Goal: Task Accomplishment & Management: Manage account settings

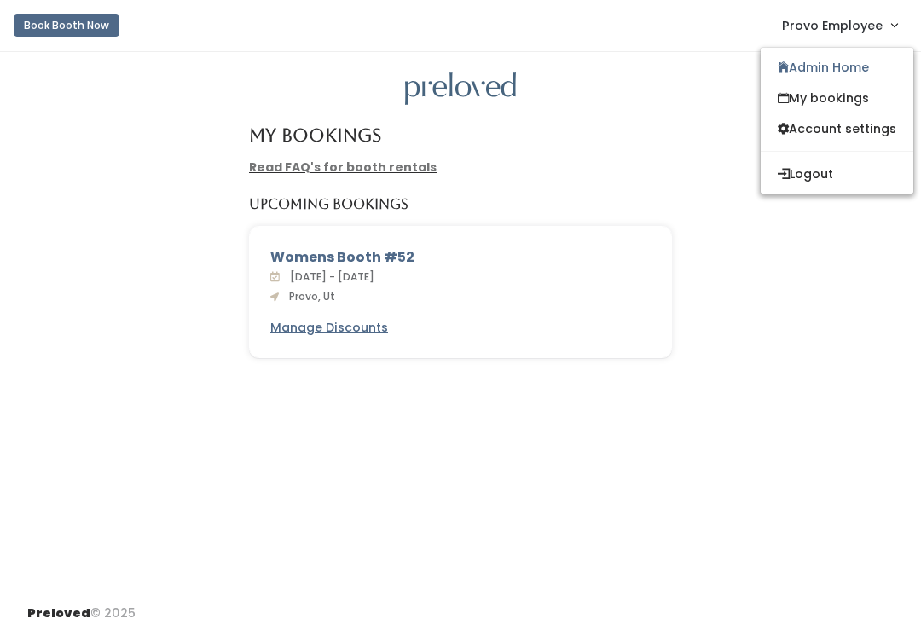
click at [835, 76] on link "Admin Home" at bounding box center [836, 67] width 153 height 31
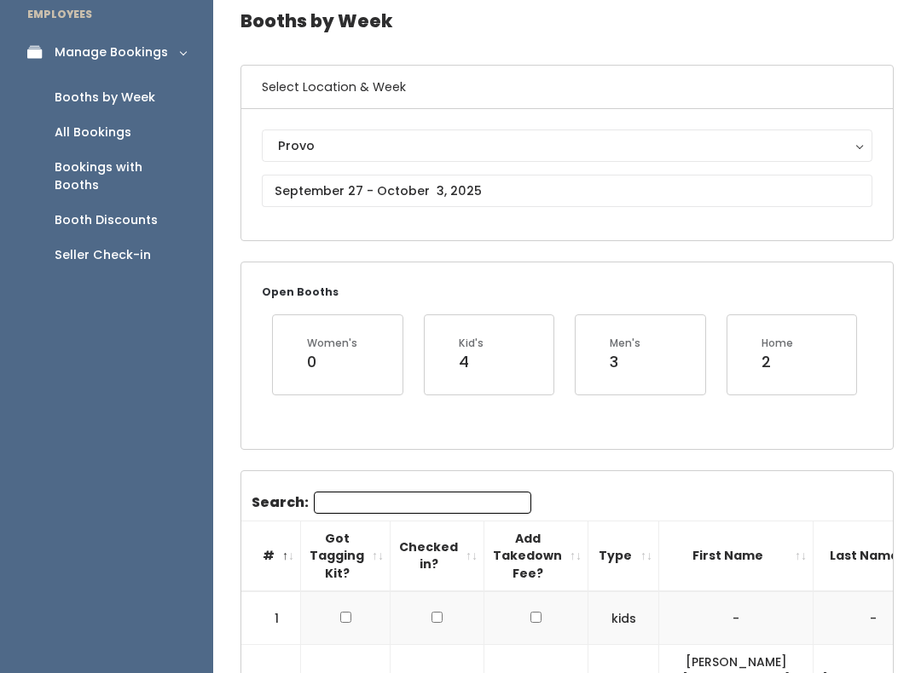
scroll to position [73, 0]
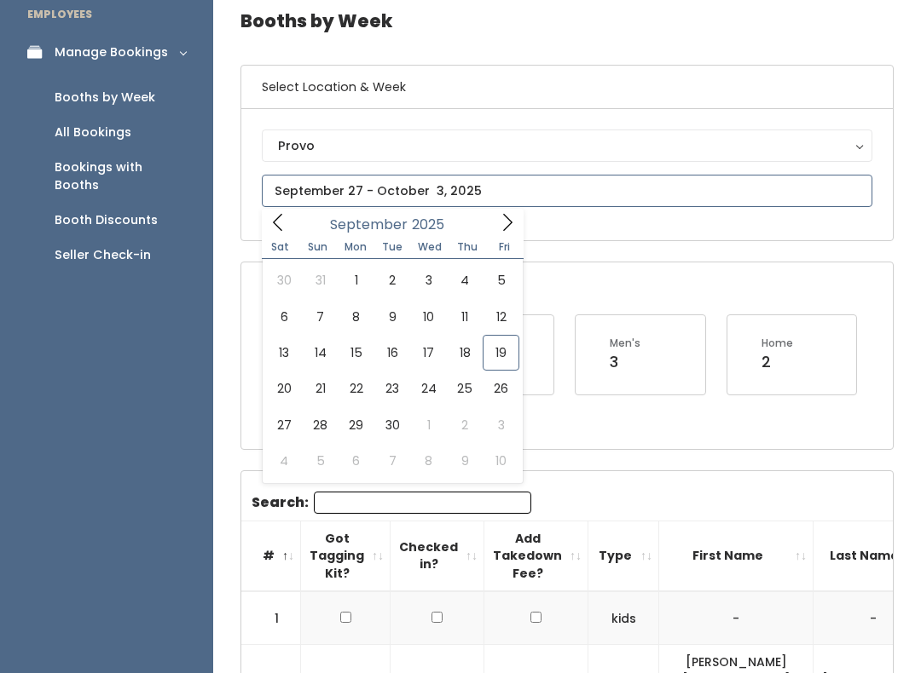
scroll to position [74, 0]
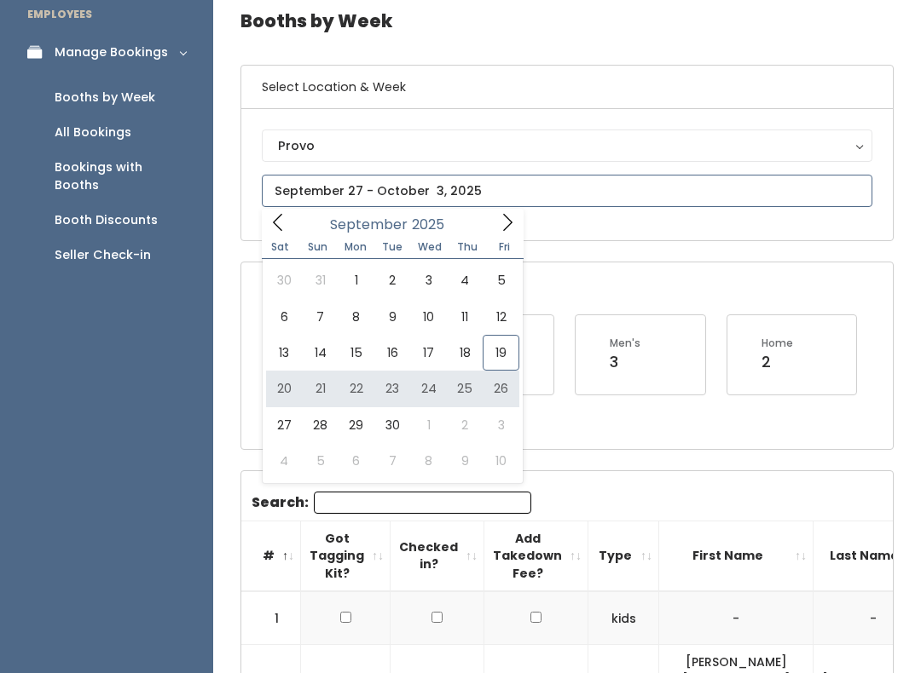
type input "[DATE] to [DATE]"
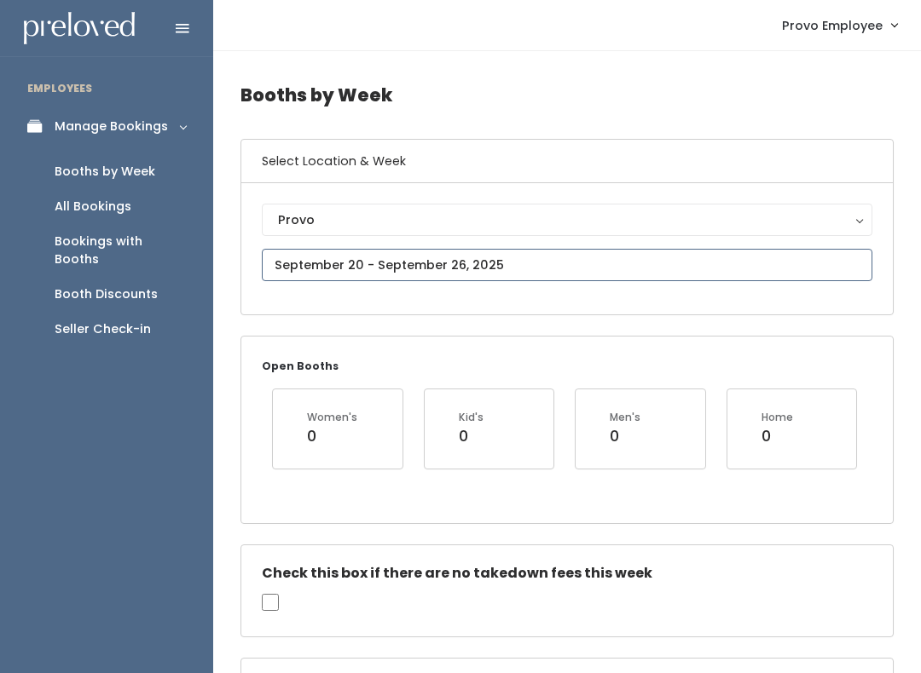
click at [523, 267] on input "text" at bounding box center [567, 265] width 610 height 32
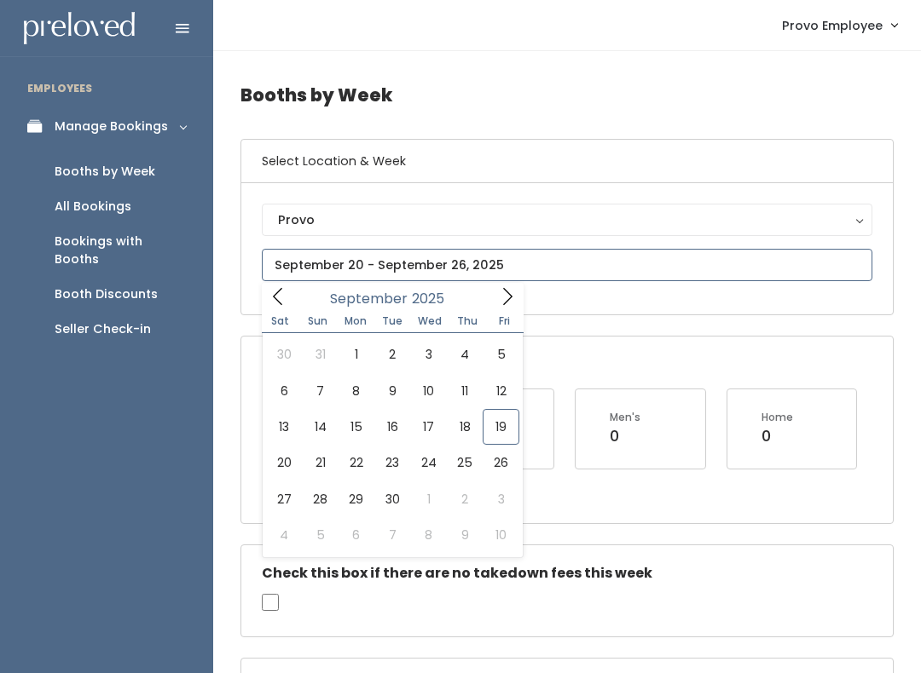
click at [512, 304] on icon at bounding box center [507, 296] width 19 height 19
type input "October 11 to October 17"
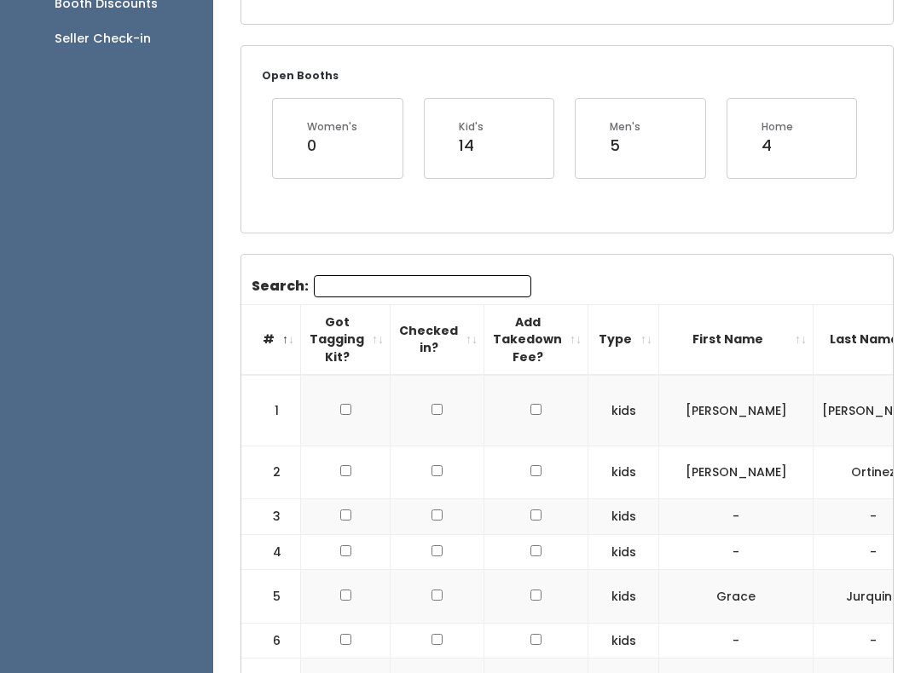
click at [477, 277] on input "Search:" at bounding box center [422, 287] width 217 height 22
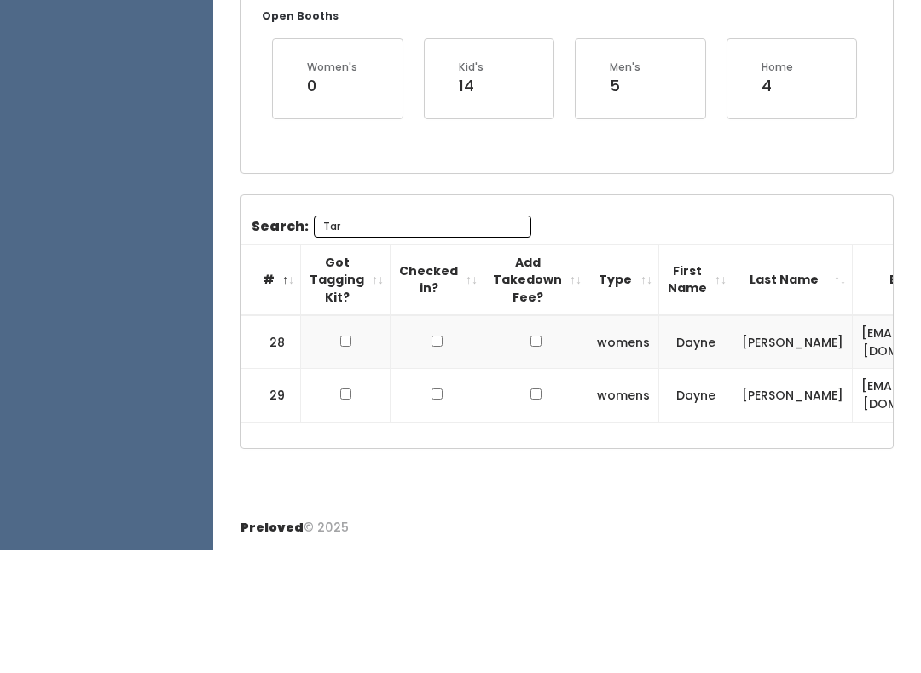
scroll to position [223, 0]
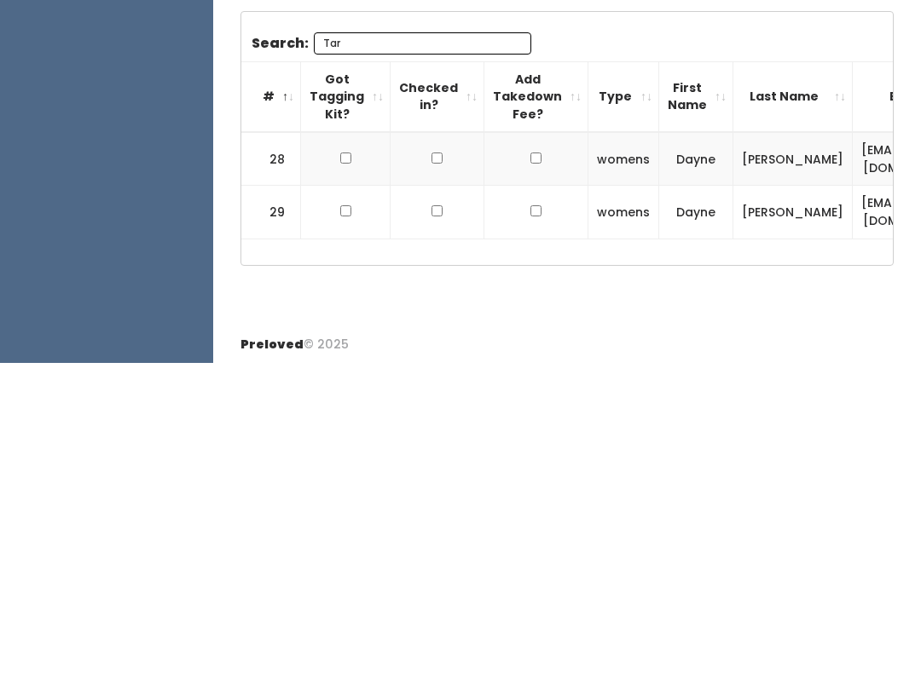
type input "Tar"
click at [336, 443] on td at bounding box center [346, 470] width 90 height 54
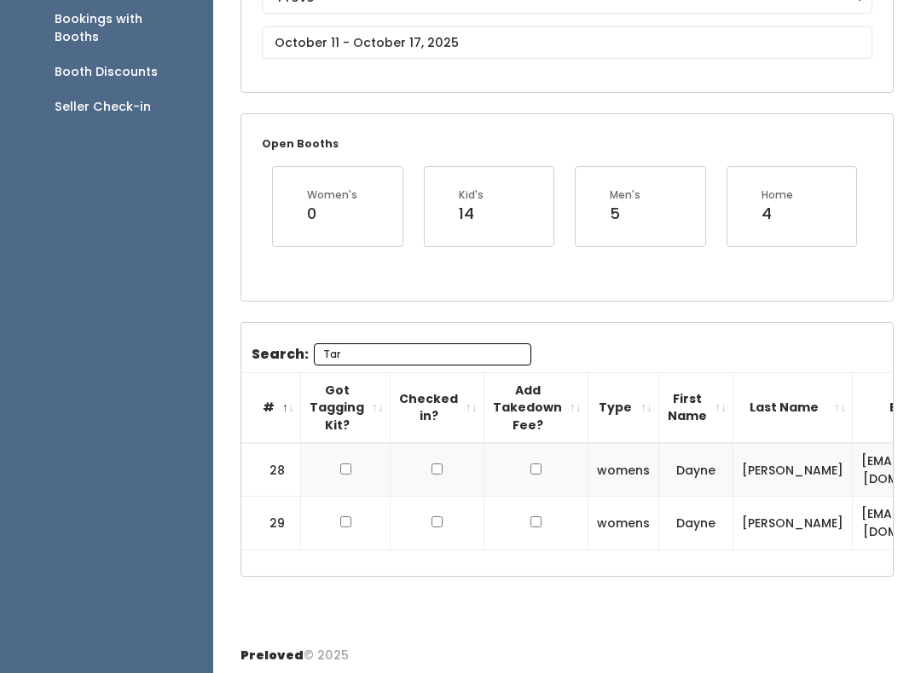
click at [342, 470] on input "checkbox" at bounding box center [345, 469] width 11 height 11
checkbox input "true"
click at [348, 521] on input "checkbox" at bounding box center [345, 522] width 11 height 11
checkbox input "true"
click at [458, 353] on input "Tar" at bounding box center [422, 355] width 217 height 22
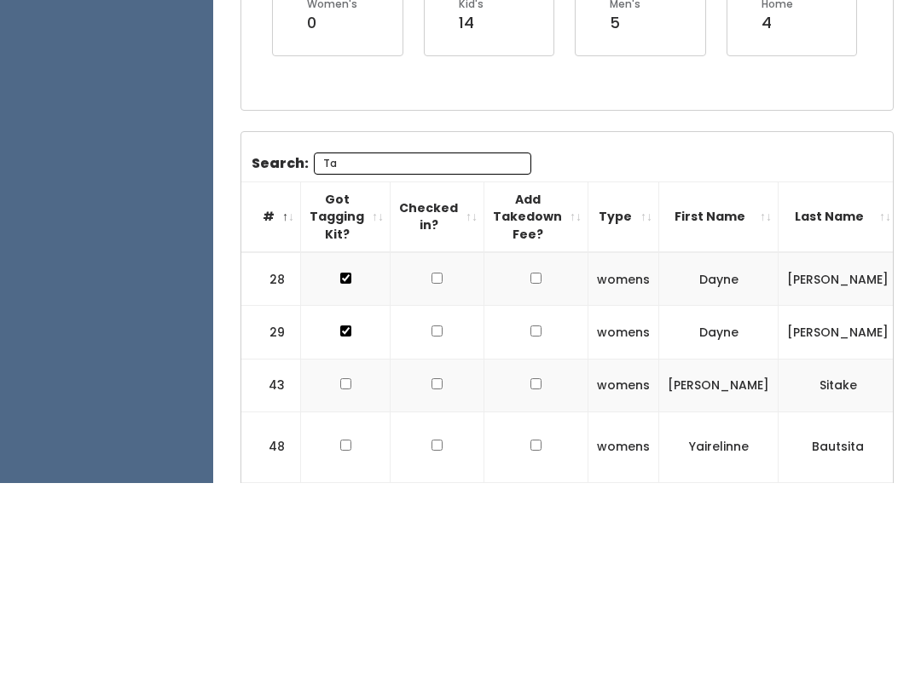
type input "T"
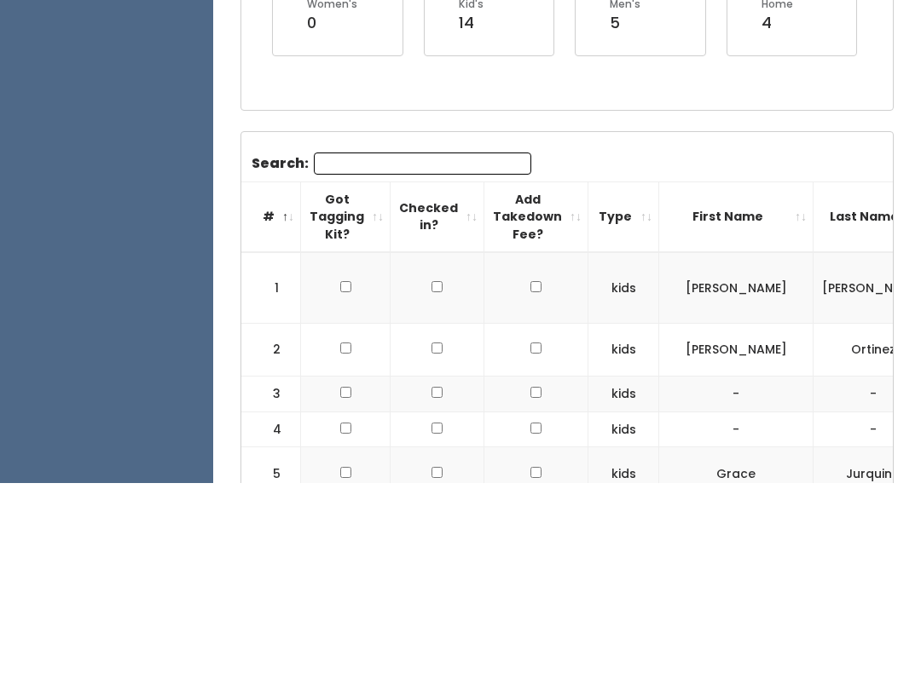
scroll to position [413, 0]
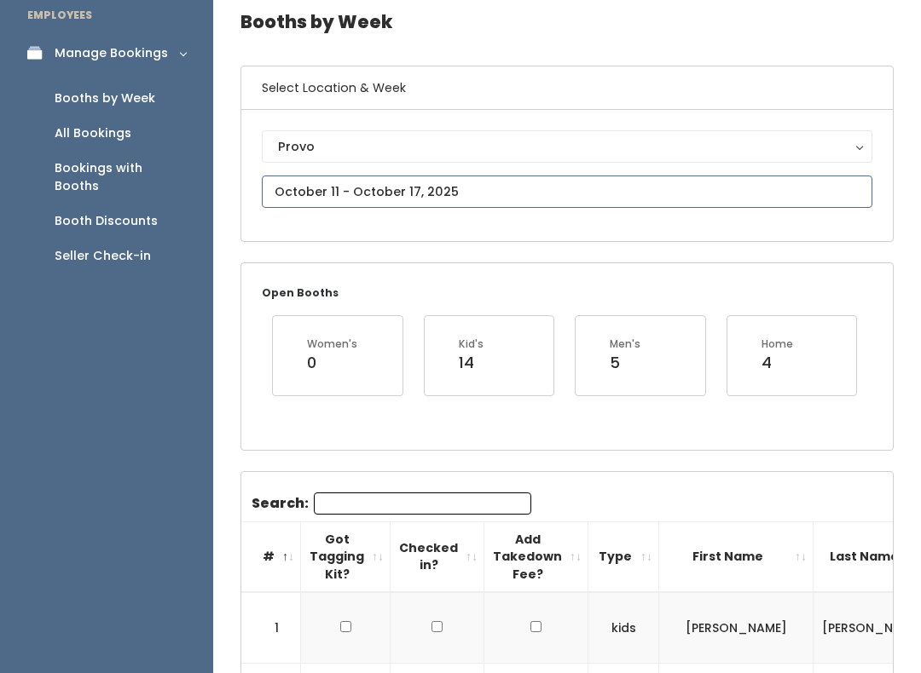
click at [487, 193] on input "text" at bounding box center [567, 192] width 610 height 32
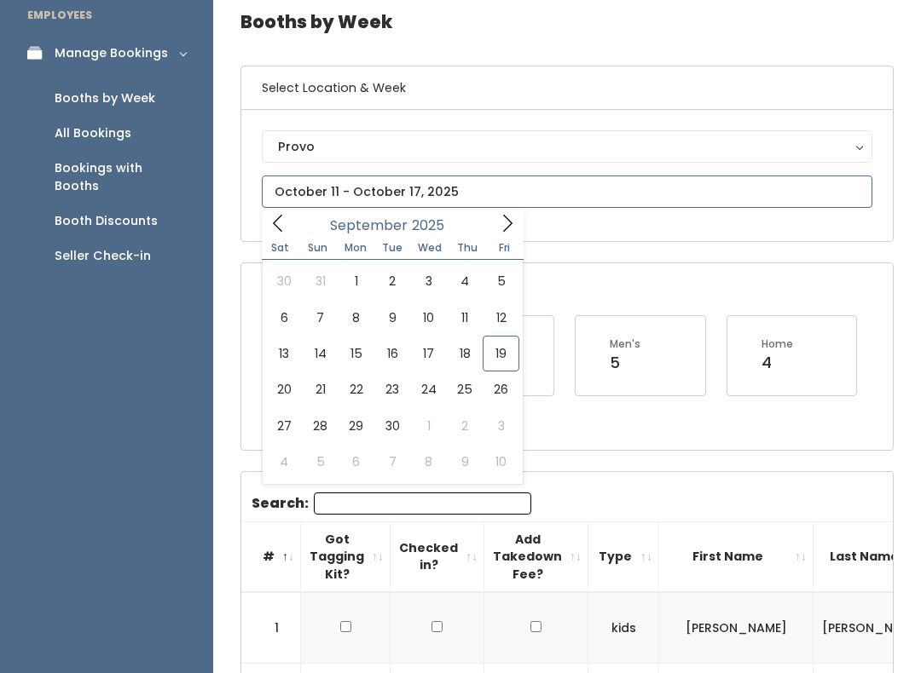
type input "[DATE] to [DATE]"
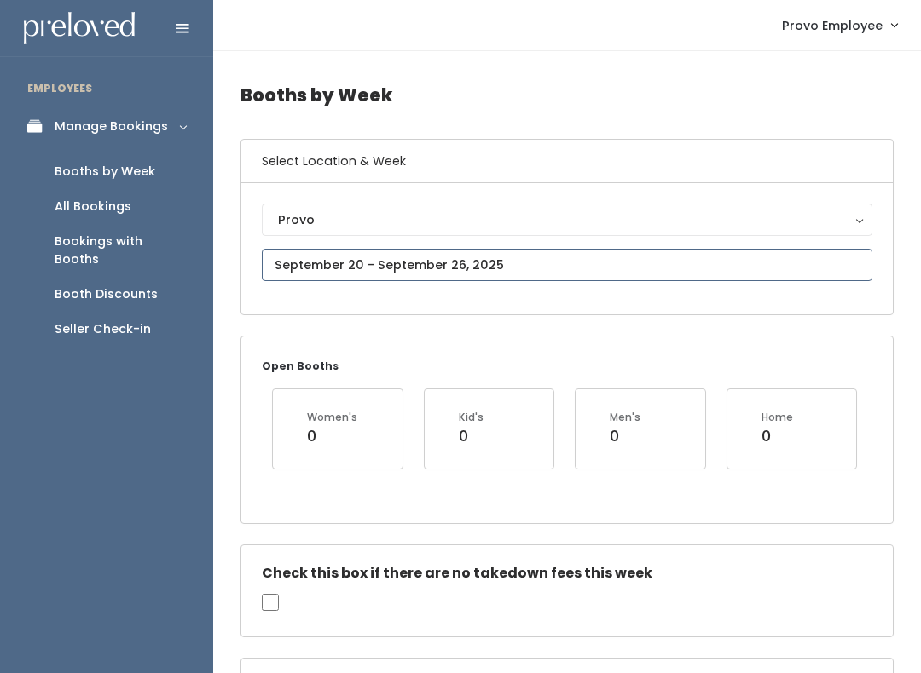
click at [602, 276] on input "text" at bounding box center [567, 265] width 610 height 32
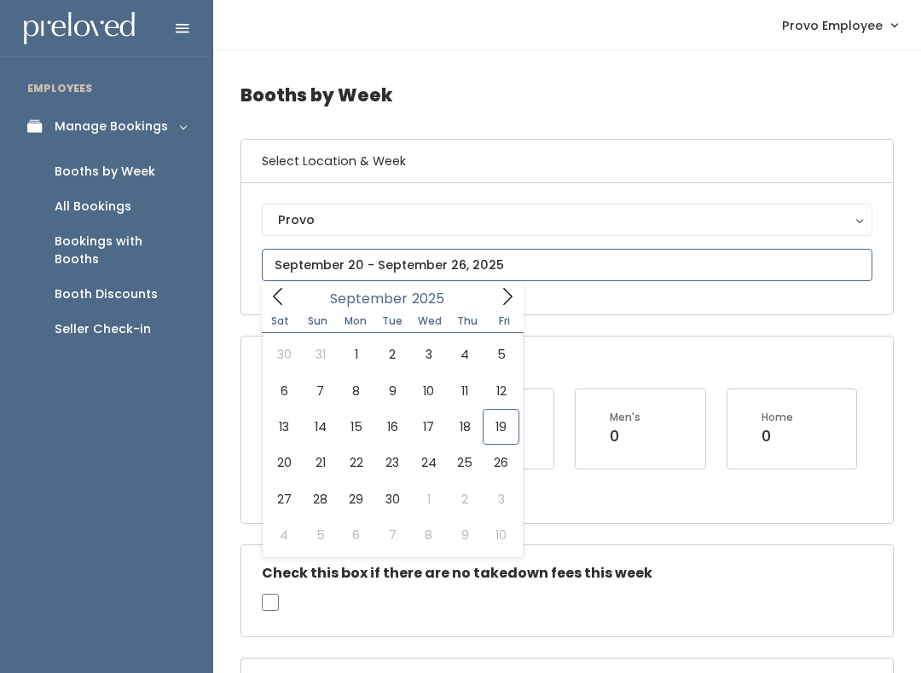
type input "September 13 to September 19"
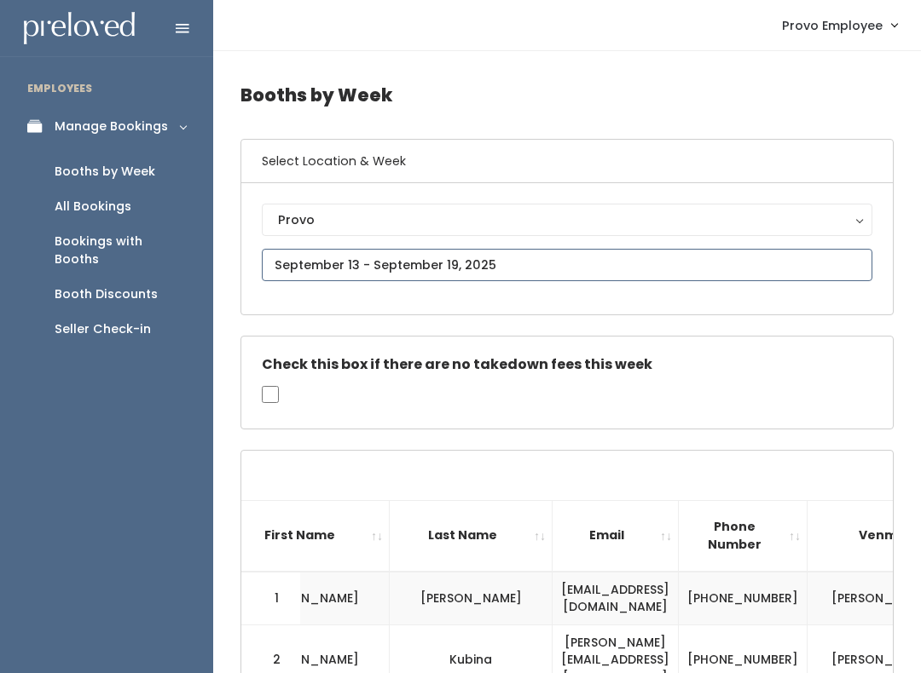
click at [531, 263] on input "text" at bounding box center [567, 265] width 610 height 32
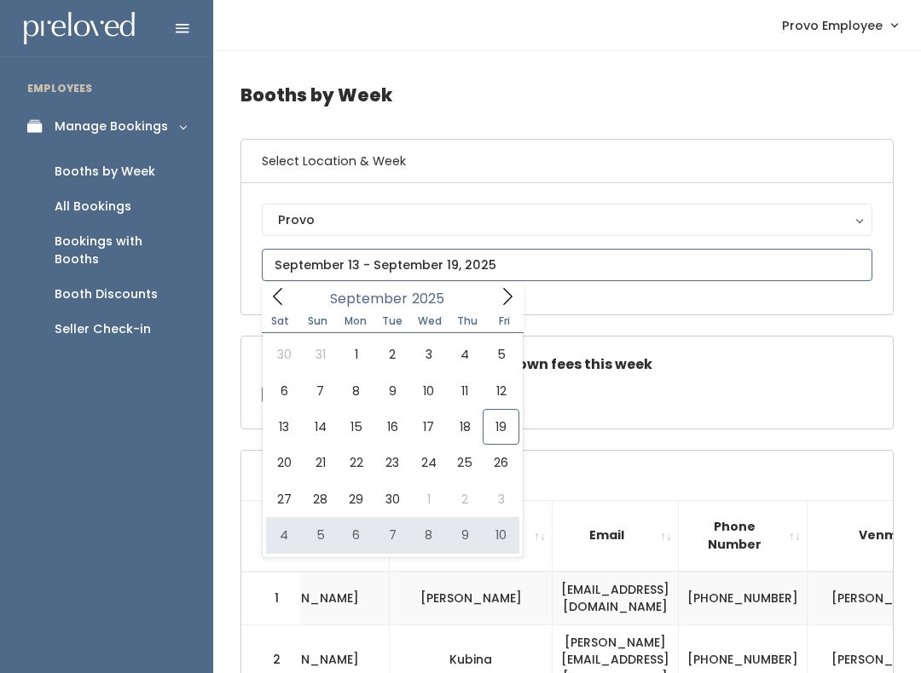
type input "October 4 to October 10"
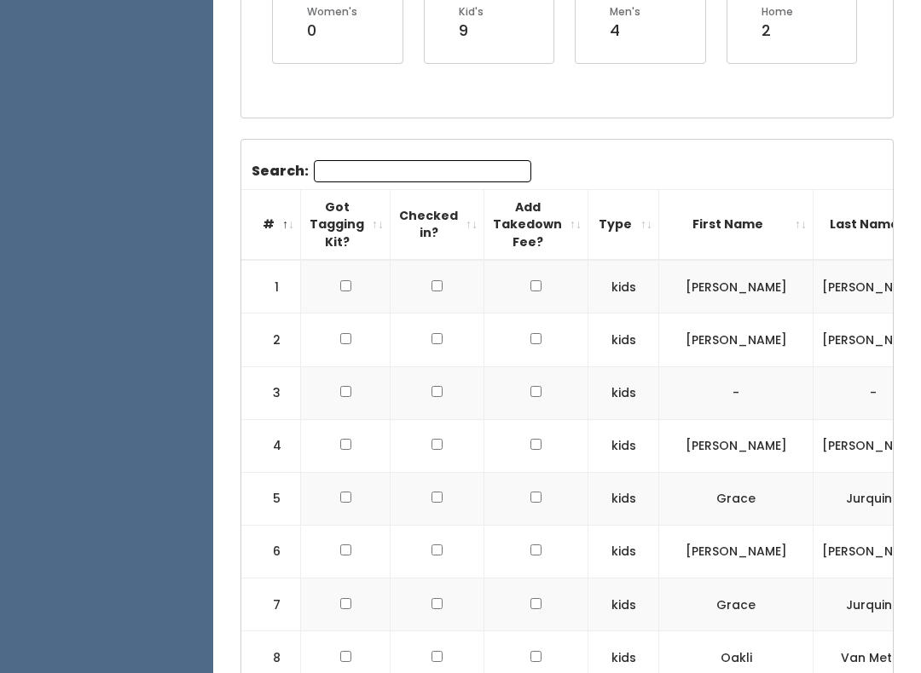
click at [452, 160] on input "Search:" at bounding box center [422, 171] width 217 height 22
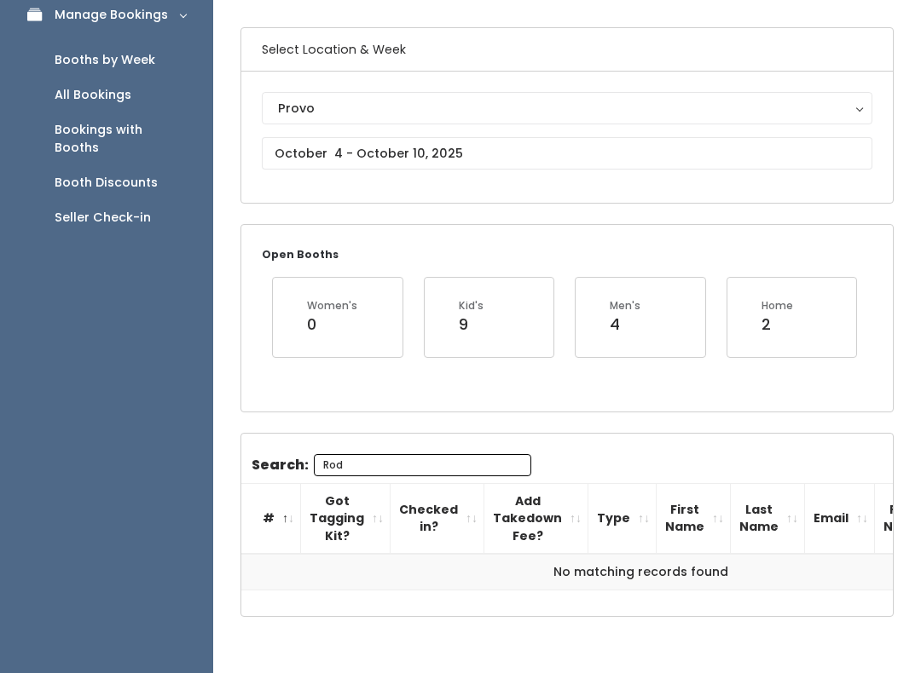
scroll to position [0, -1]
click at [452, 464] on input "Rod" at bounding box center [422, 465] width 217 height 22
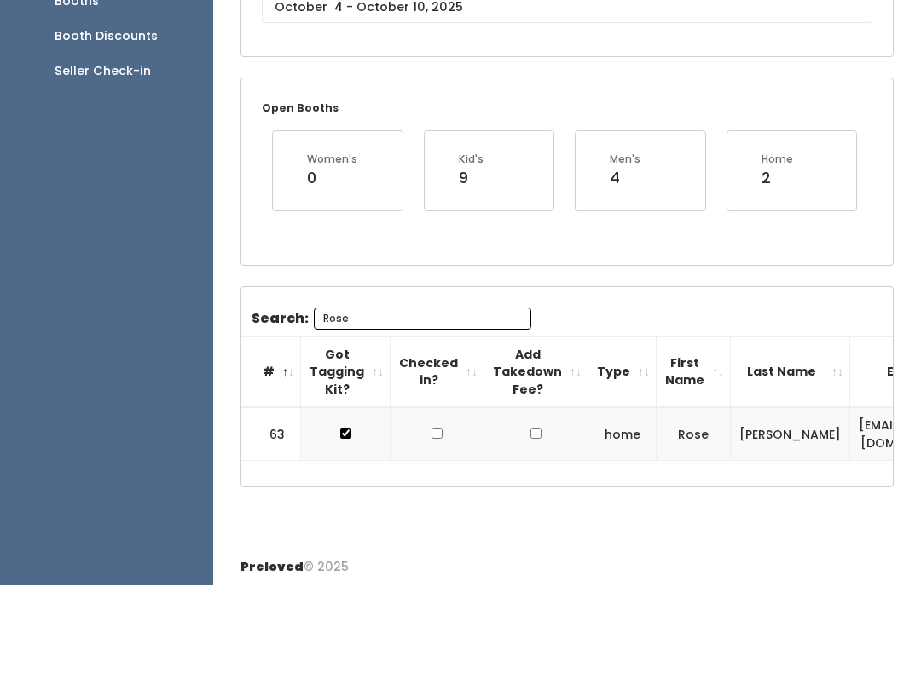
scroll to position [170, 0]
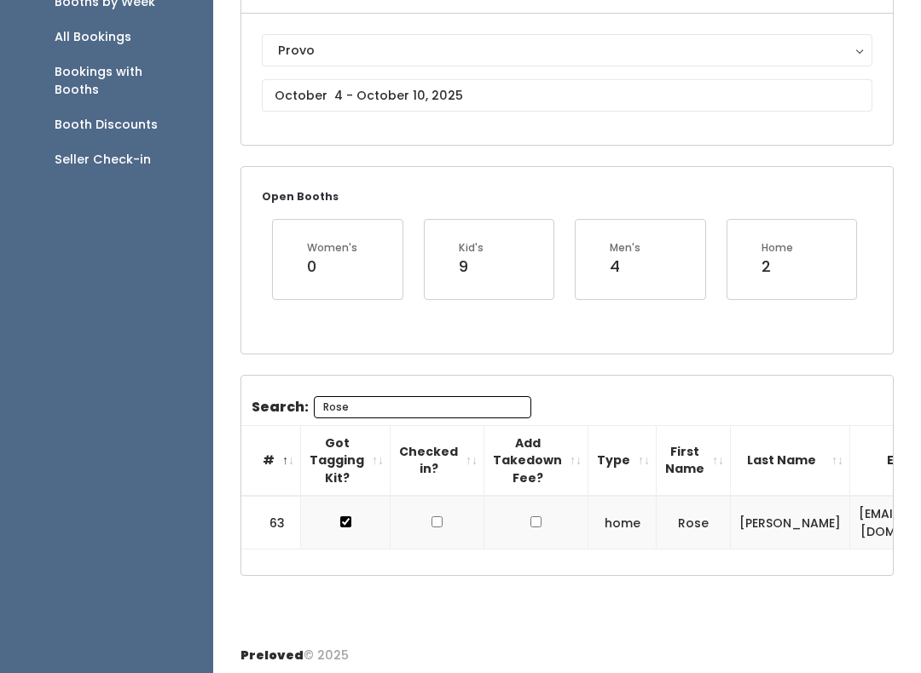
type input "Rose"
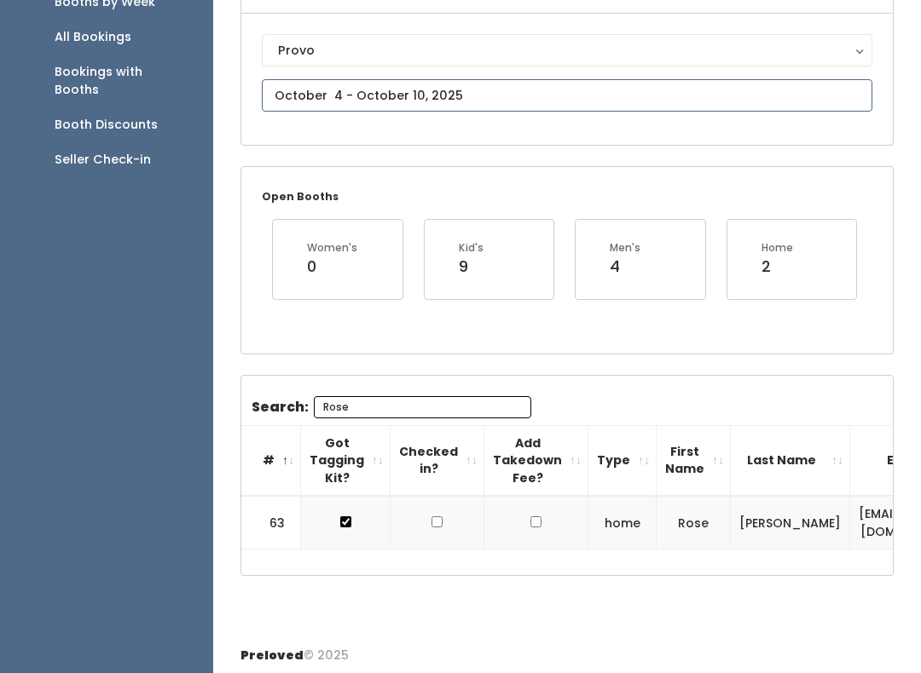
click at [425, 109] on body "EMPLOYEES Manage Bookings Booths by Week All Bookings Bookings with Booths Boot…" at bounding box center [460, 254] width 921 height 848
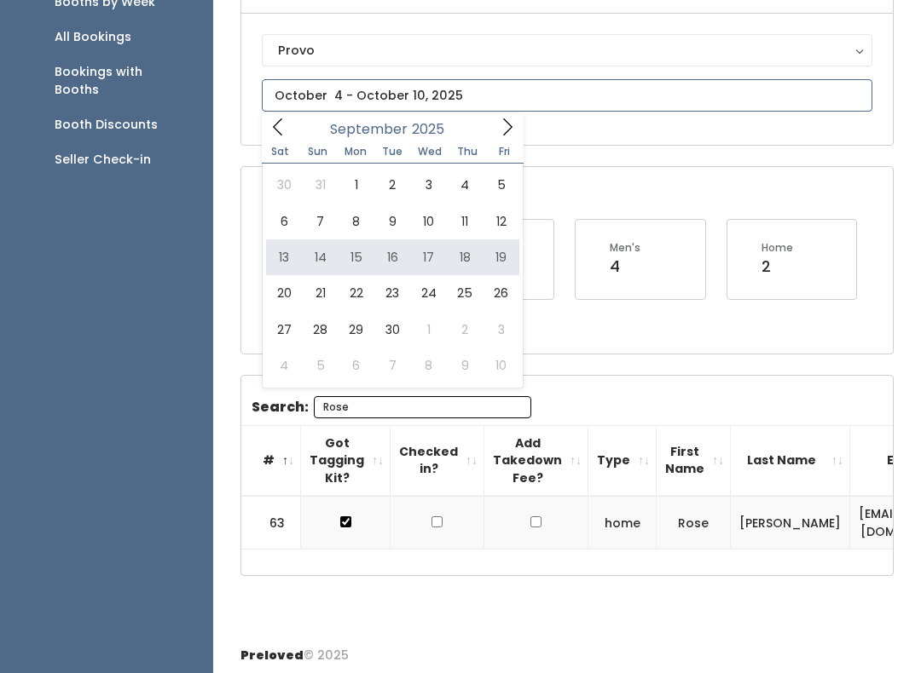
type input "September 13 to September 19"
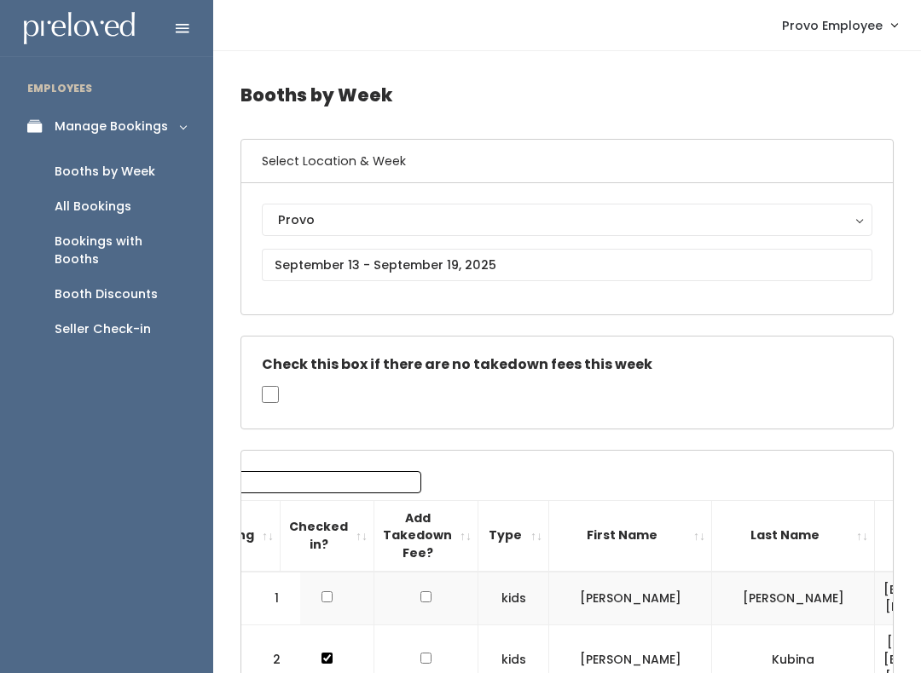
scroll to position [0, 107]
click at [367, 491] on input "Search:" at bounding box center [315, 482] width 217 height 22
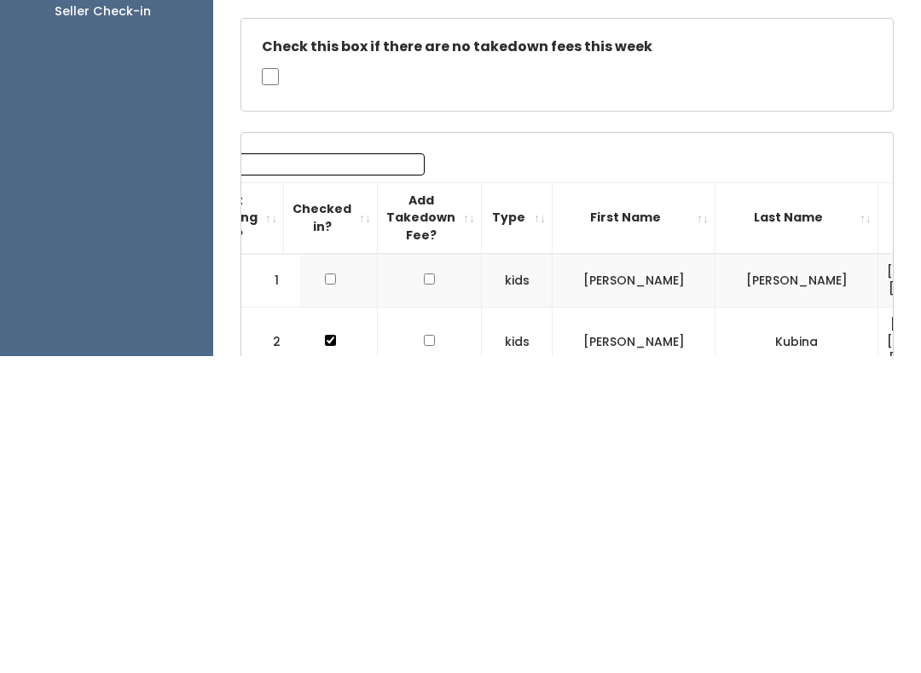
type input "G"
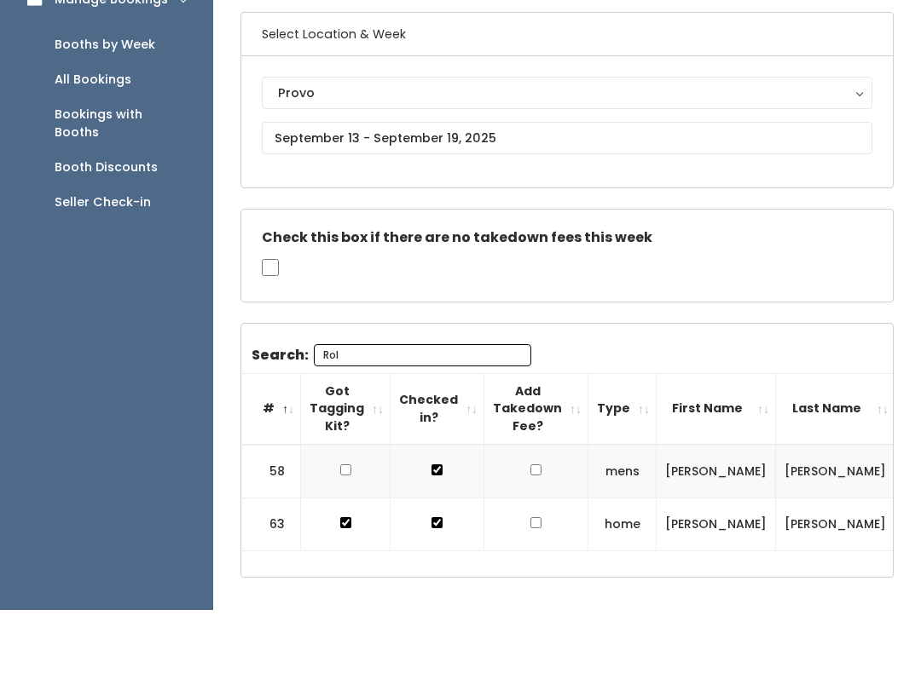
scroll to position [127, 0]
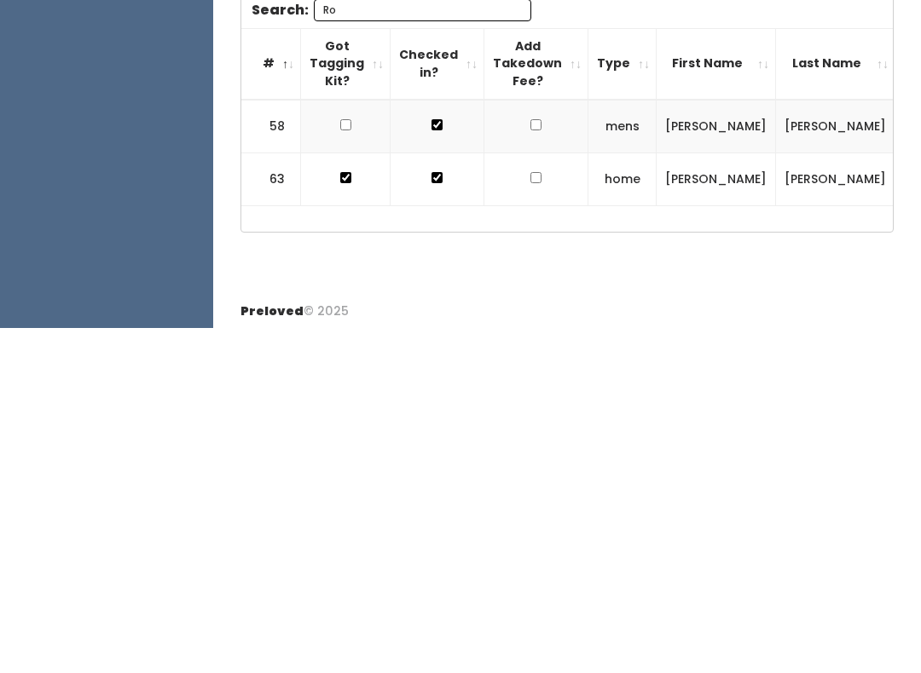
type input "R"
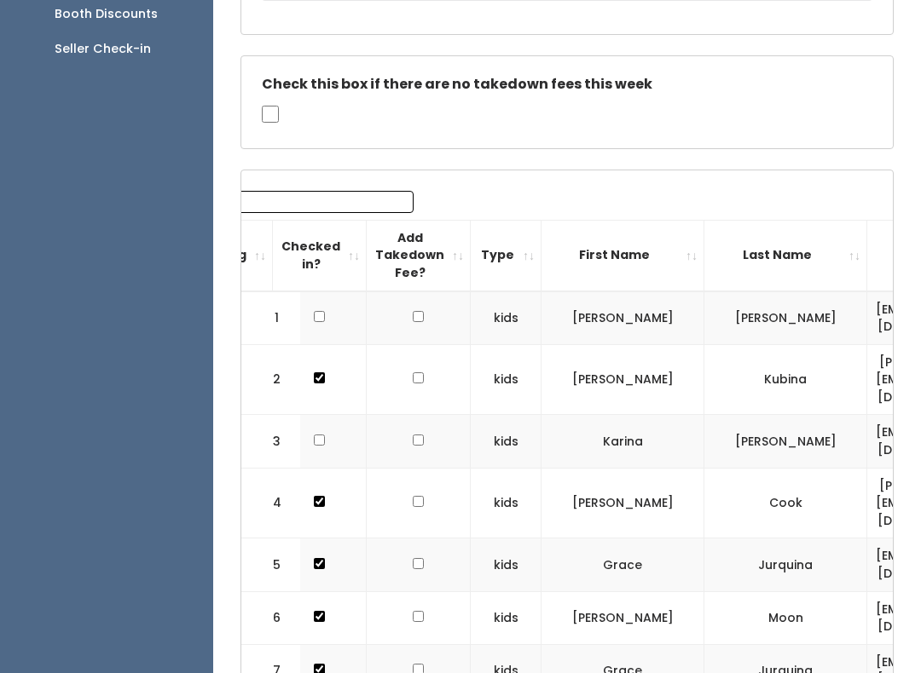
scroll to position [0, 100]
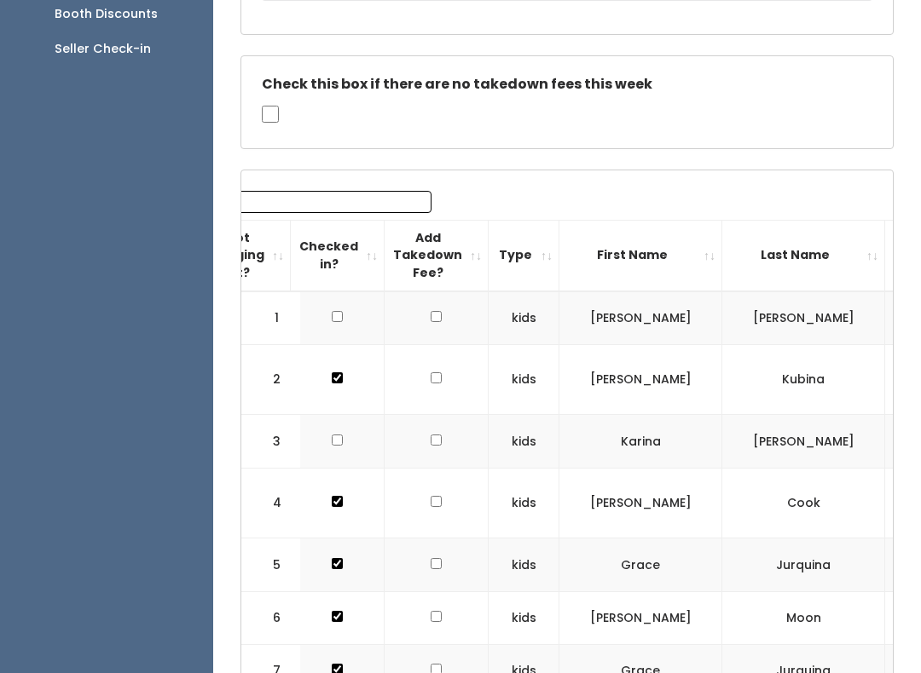
click at [367, 201] on input "Search:" at bounding box center [322, 203] width 217 height 22
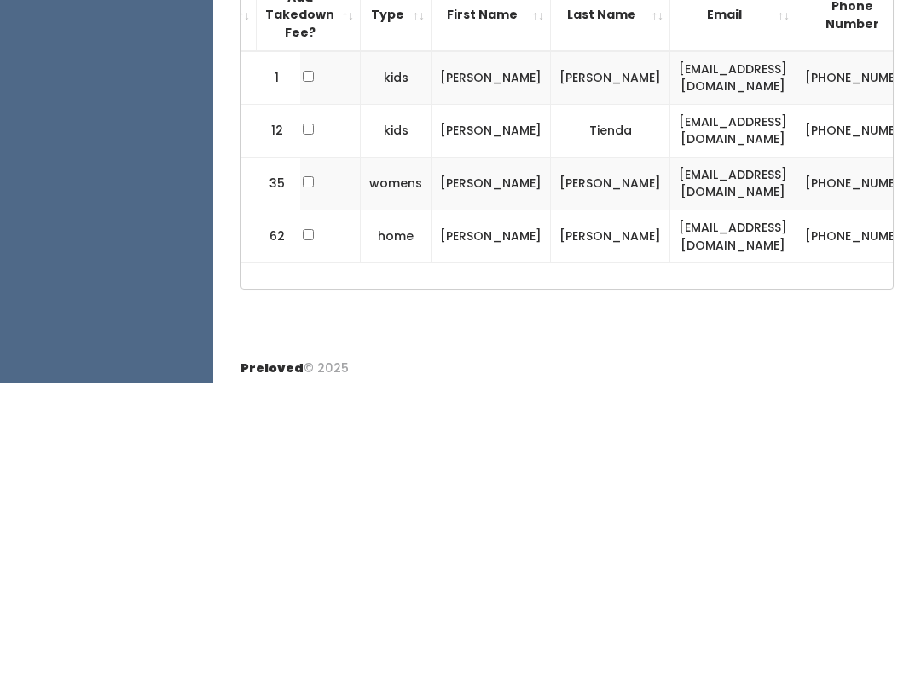
scroll to position [0, 0]
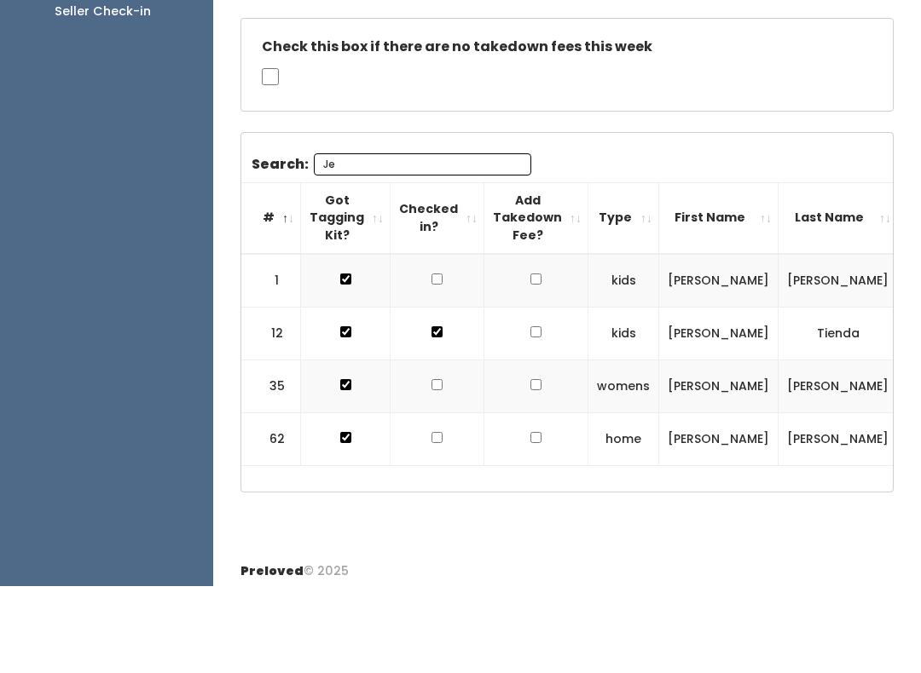
type input "J"
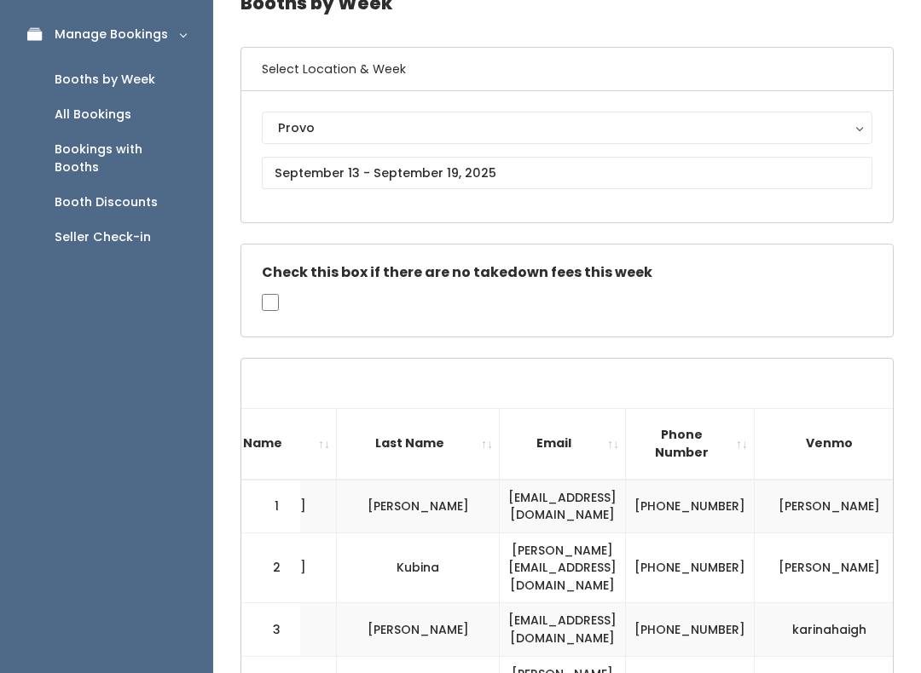
scroll to position [91, 0]
click at [278, 296] on input "checkbox" at bounding box center [270, 303] width 17 height 17
checkbox input "true"
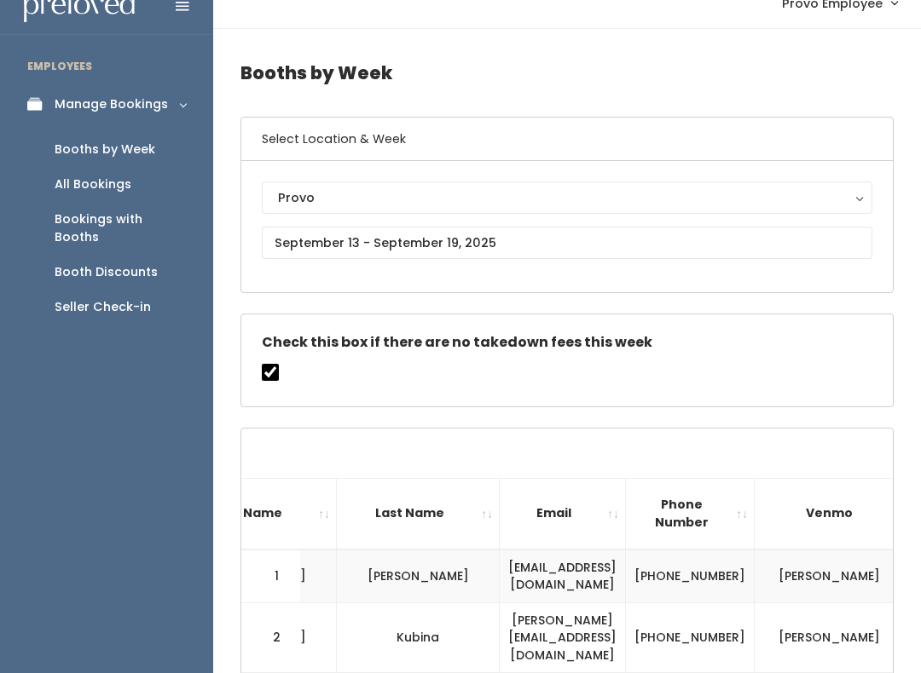
scroll to position [0, 0]
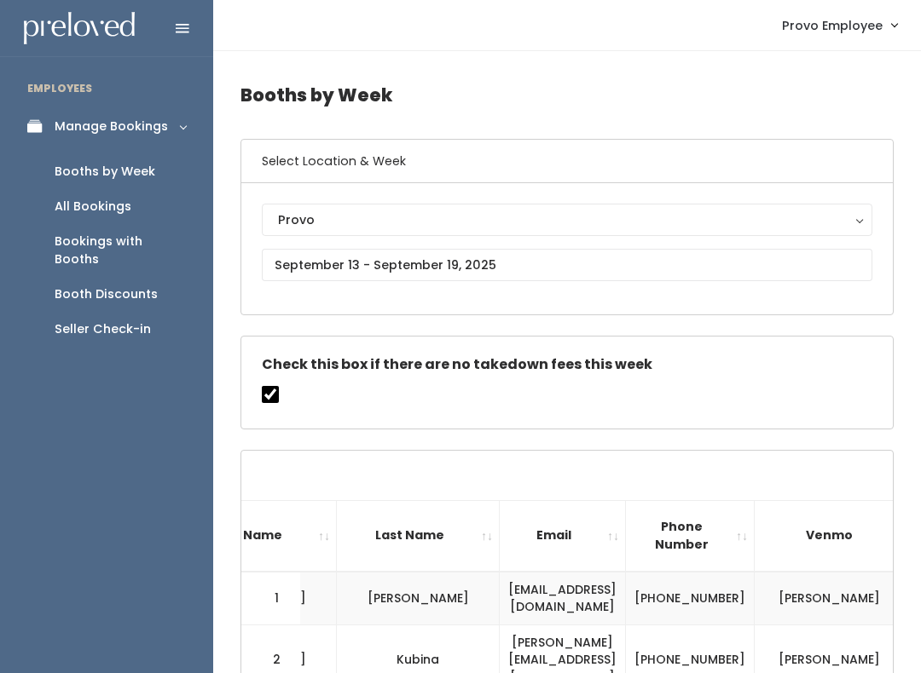
click at [147, 172] on div "Booths by Week" at bounding box center [105, 172] width 101 height 18
click at [133, 223] on link "All Bookings" at bounding box center [106, 206] width 213 height 35
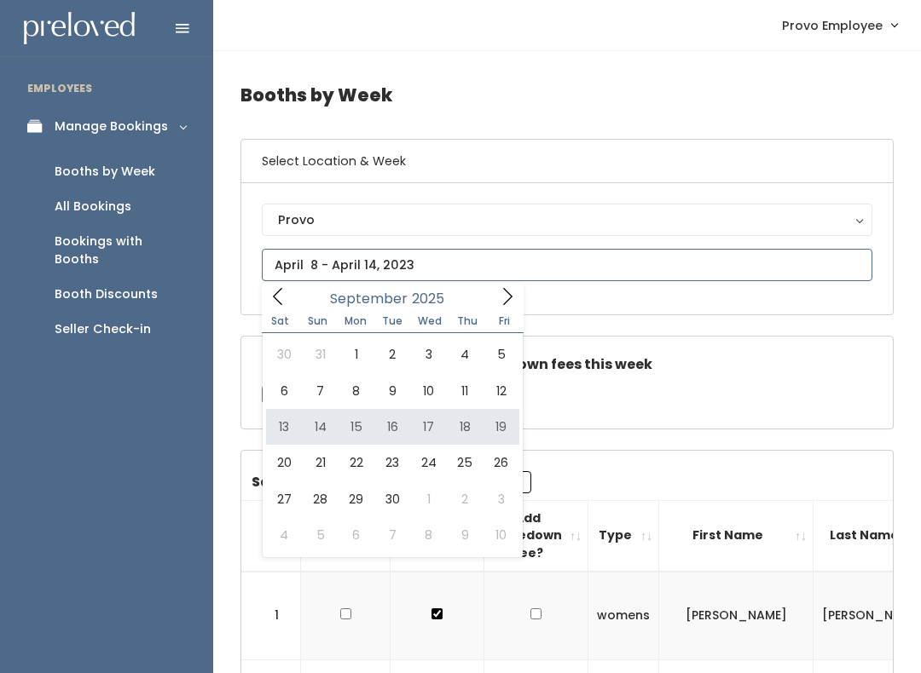
type input "[DATE] to [DATE]"
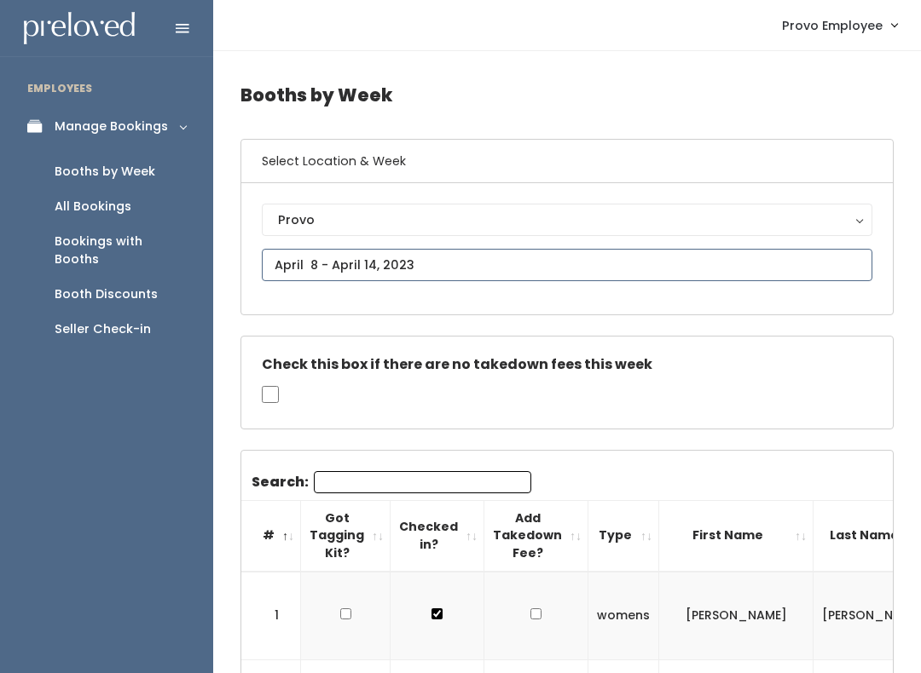
click at [519, 266] on input "text" at bounding box center [567, 265] width 610 height 32
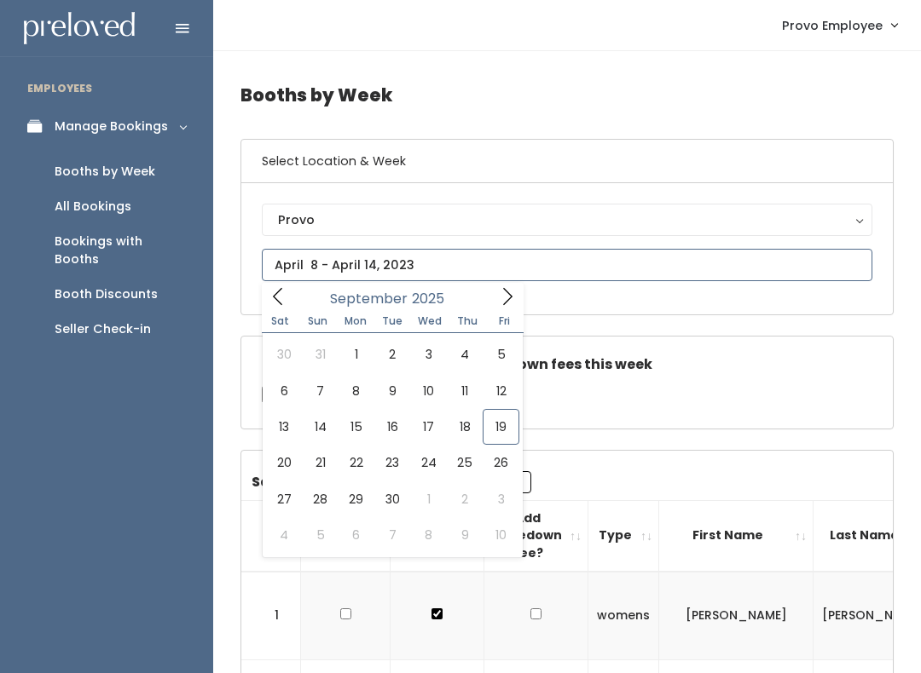
type input "[DATE] to [DATE]"
